Goal: Transaction & Acquisition: Purchase product/service

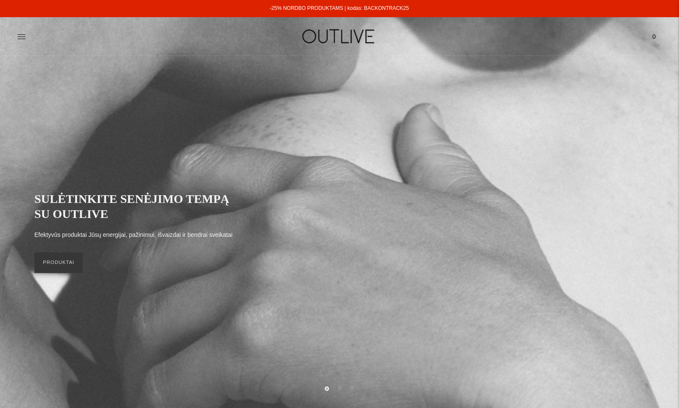
click at [16, 36] on div "PAGRINDINIS PAPILDAI Visi papildai Antioksidantai Dirbantiems ofise Ekologiška …" at bounding box center [339, 36] width 679 height 30
click at [20, 36] on icon at bounding box center [21, 36] width 9 height 9
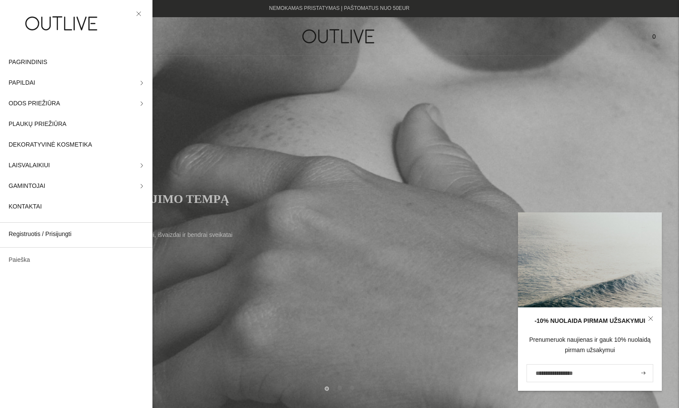
click at [26, 264] on link "Paieška" at bounding box center [76, 260] width 152 height 21
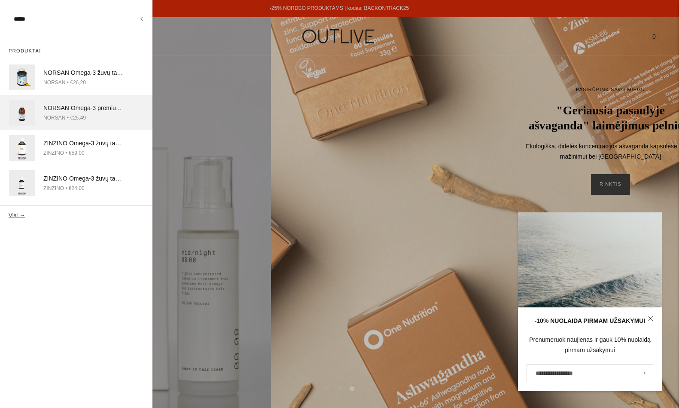
type input "****"
click at [57, 99] on link "NORSAN Omega-3 premium žuvų taukai su polifenoliais 200ml NORSAN • €25,49" at bounding box center [76, 112] width 152 height 35
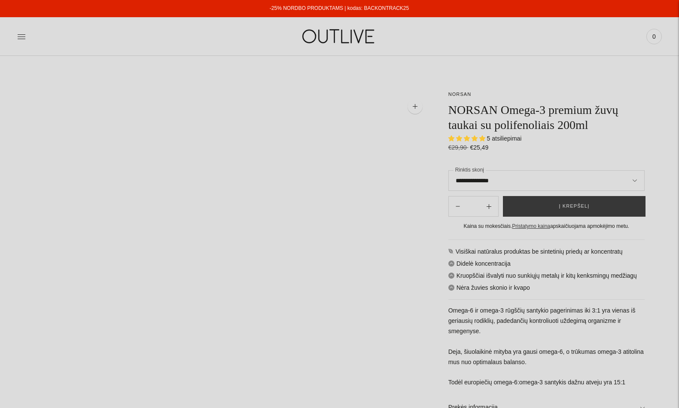
select select "**********"
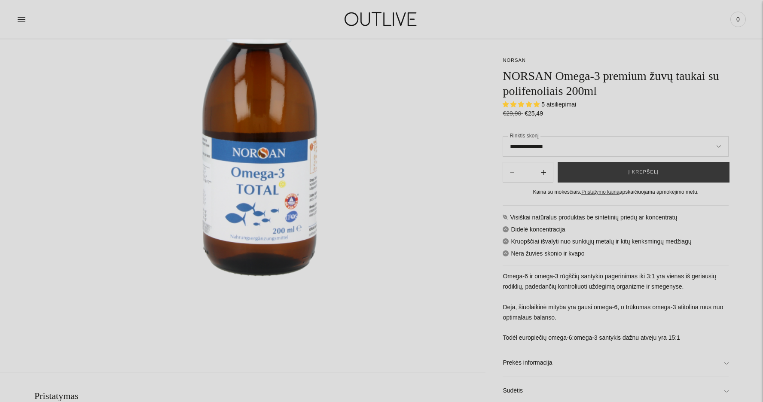
scroll to position [206, 0]
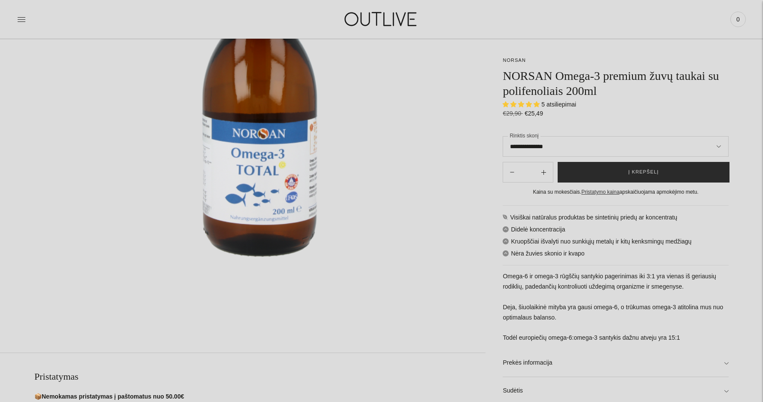
click at [639, 173] on span "Į krepšelį" at bounding box center [643, 172] width 30 height 9
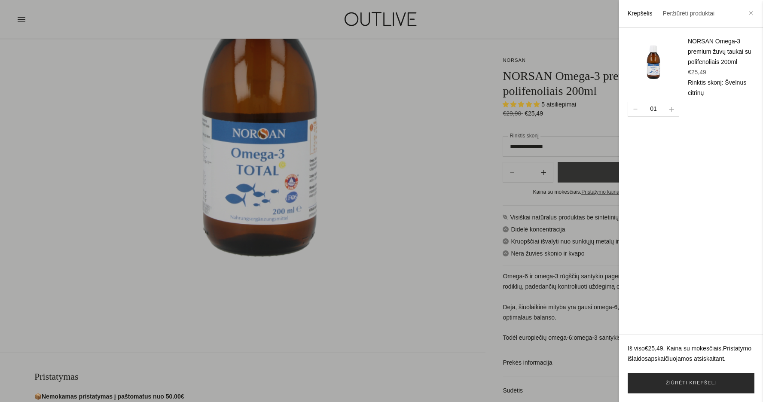
click at [671, 380] on link "Žiūrėti krepšelį" at bounding box center [691, 383] width 127 height 21
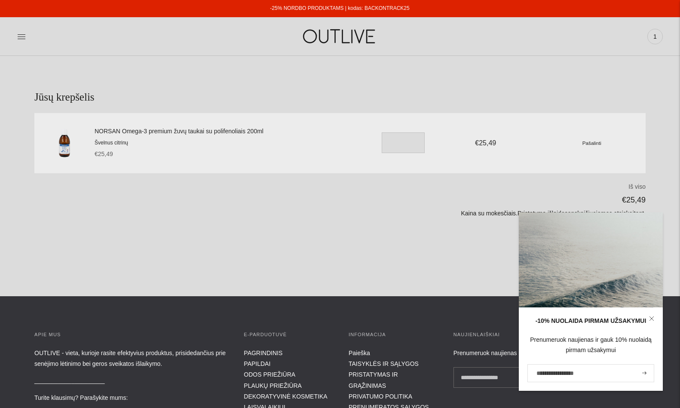
click at [650, 316] on link at bounding box center [651, 318] width 22 height 22
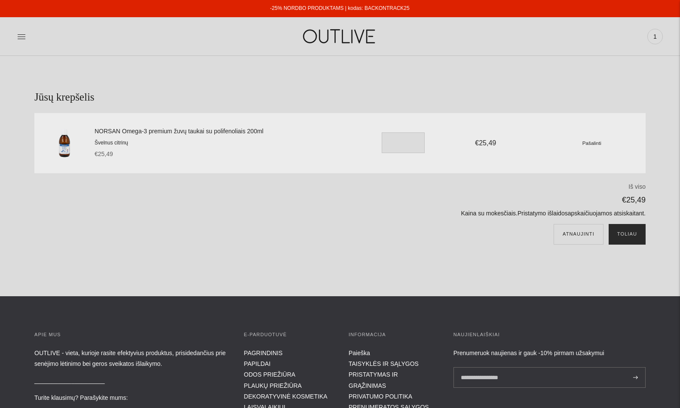
click at [628, 236] on button "Toliau" at bounding box center [626, 234] width 37 height 21
